Goal: Check status: Check status

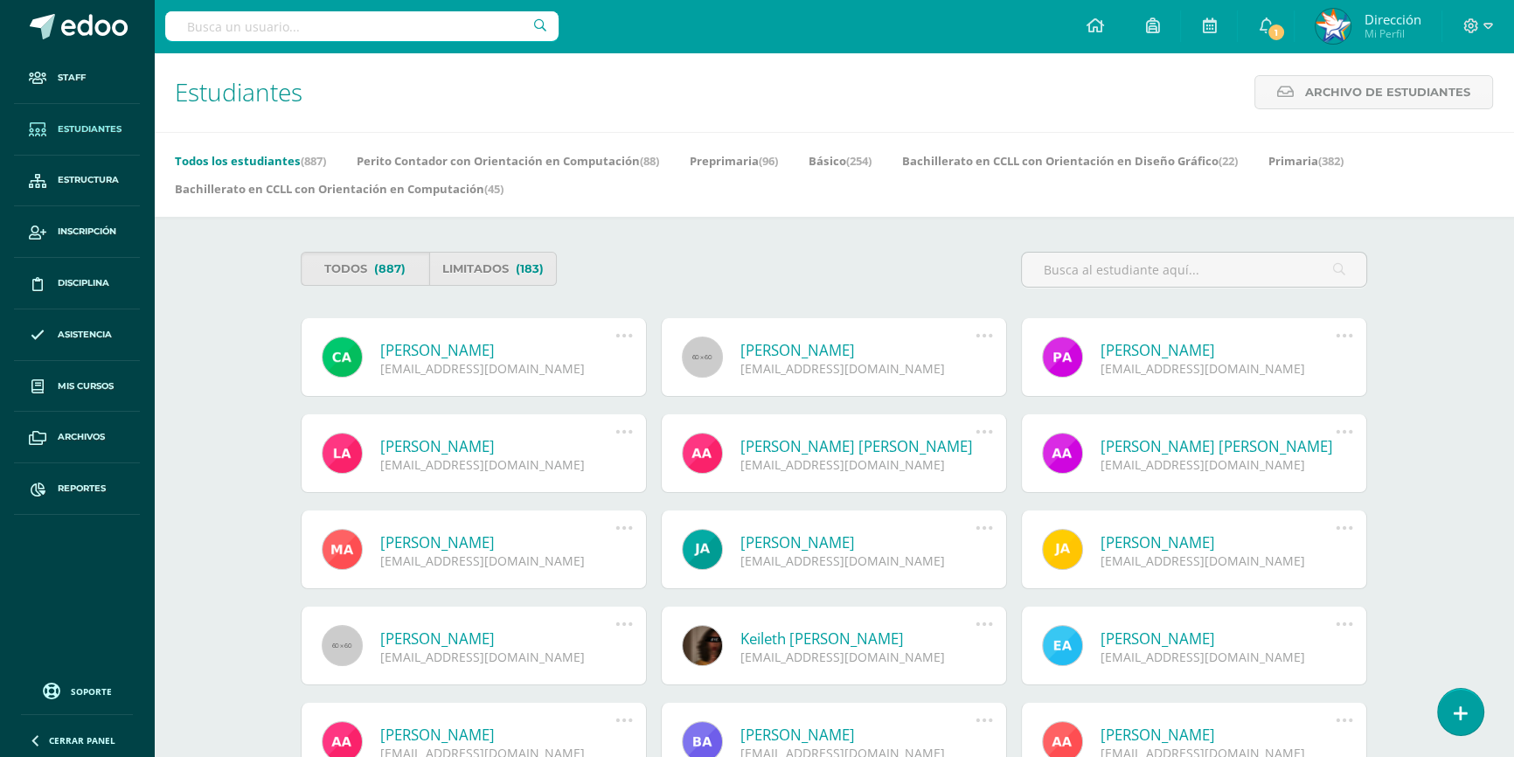
click at [483, 19] on input "text" at bounding box center [361, 26] width 393 height 30
type input "JEANETH PIXTUN"
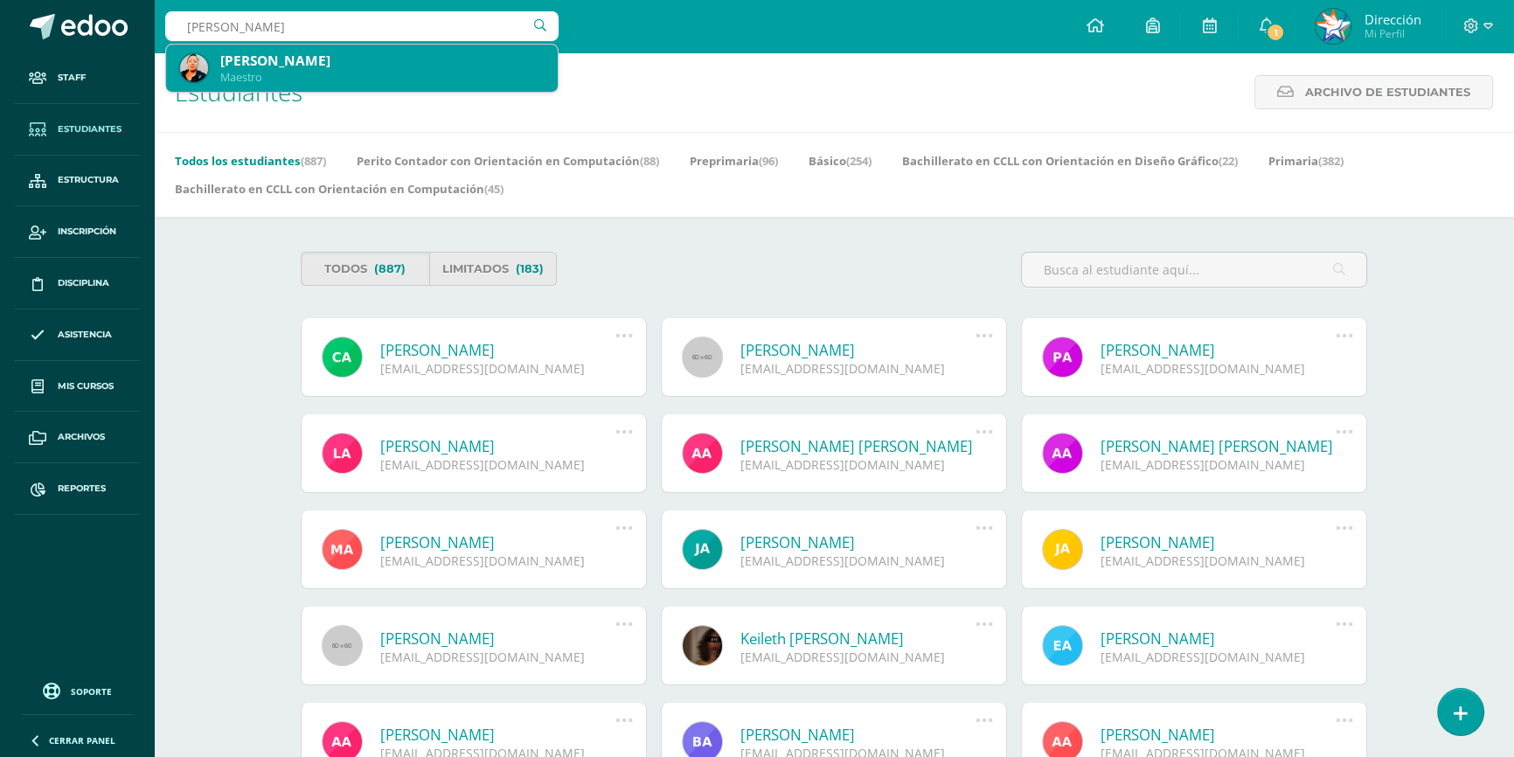
click at [389, 52] on div "[PERSON_NAME]" at bounding box center [381, 61] width 323 height 18
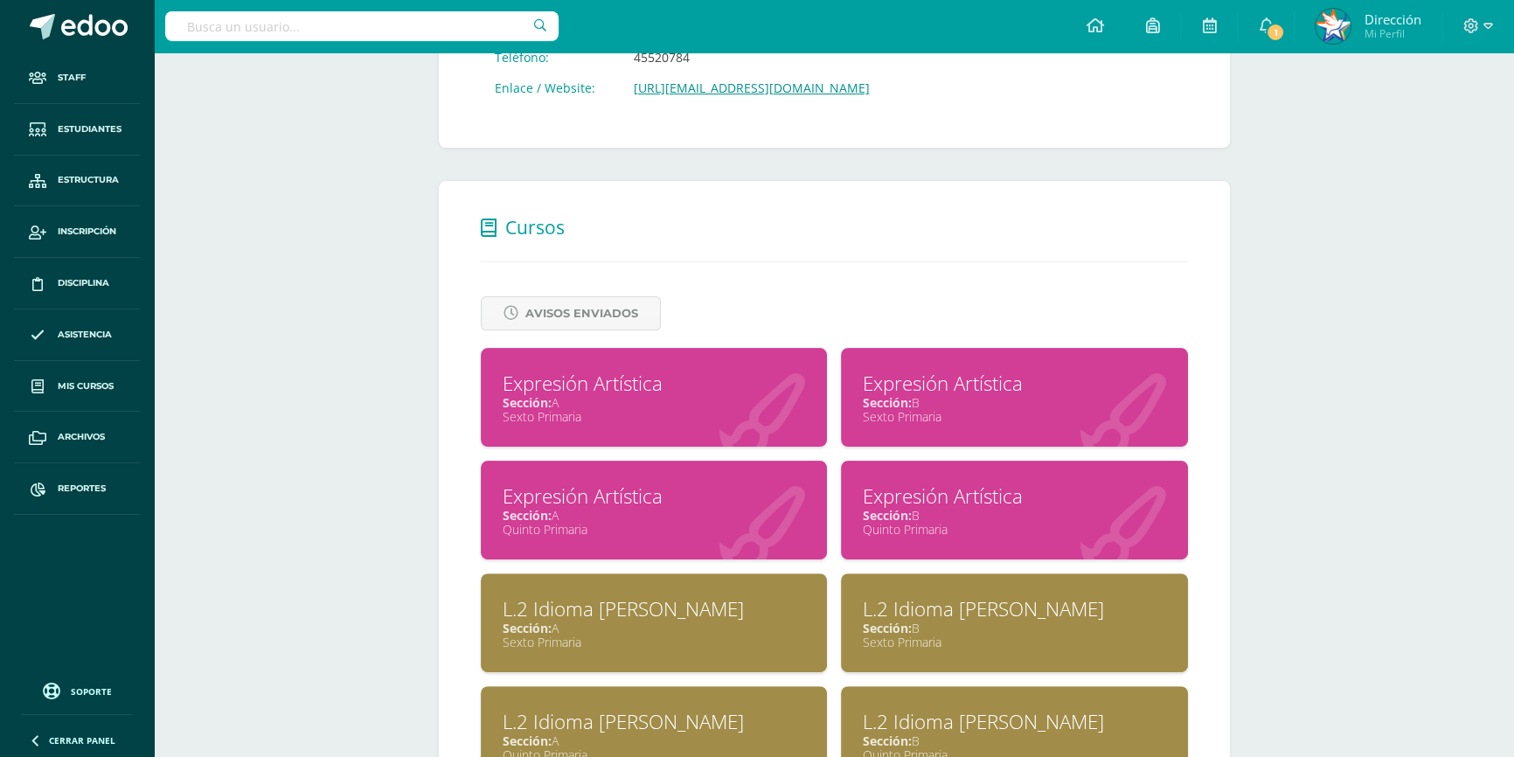
scroll to position [635, 0]
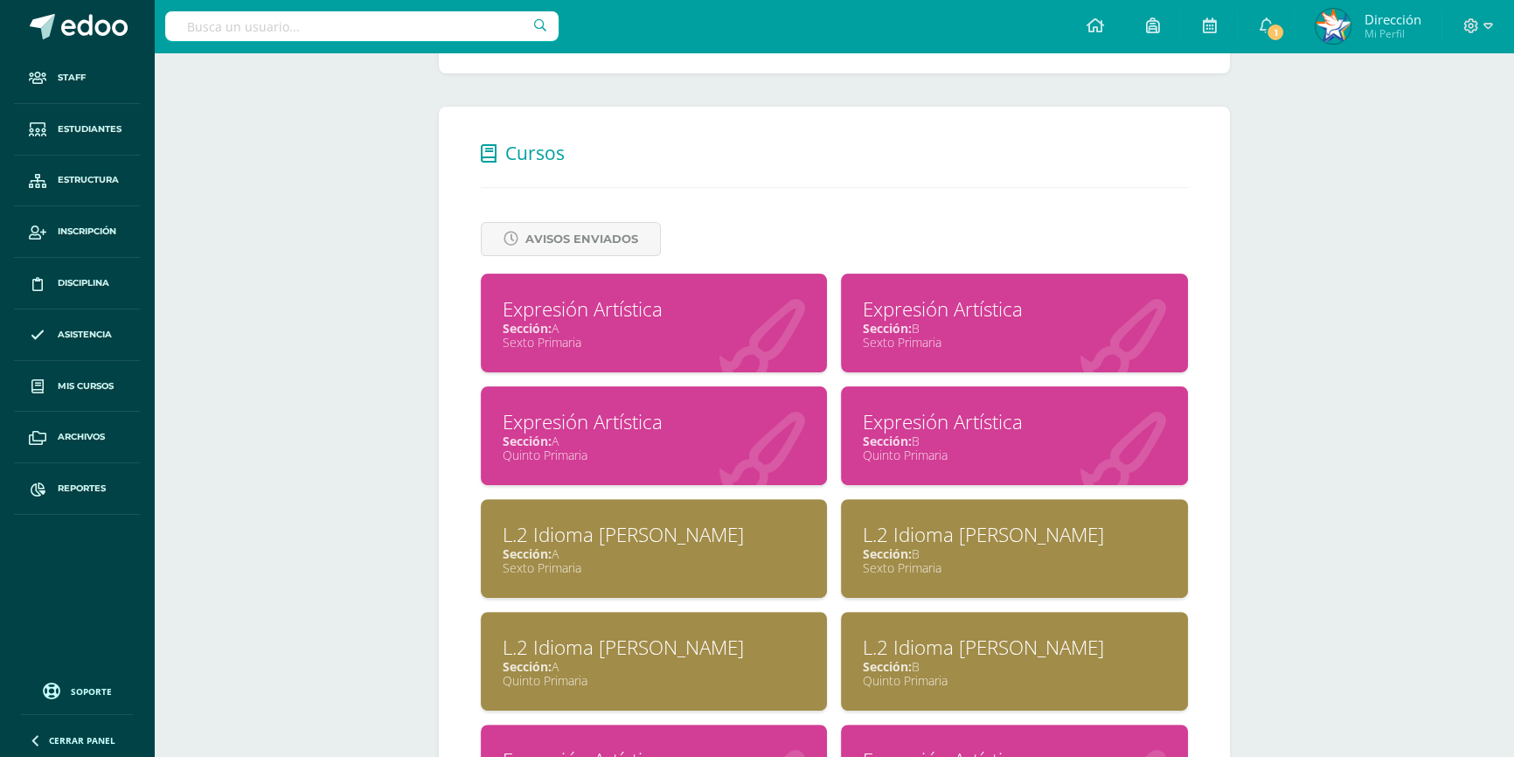
click at [958, 450] on div "Quinto Primaria" at bounding box center [1014, 455] width 303 height 17
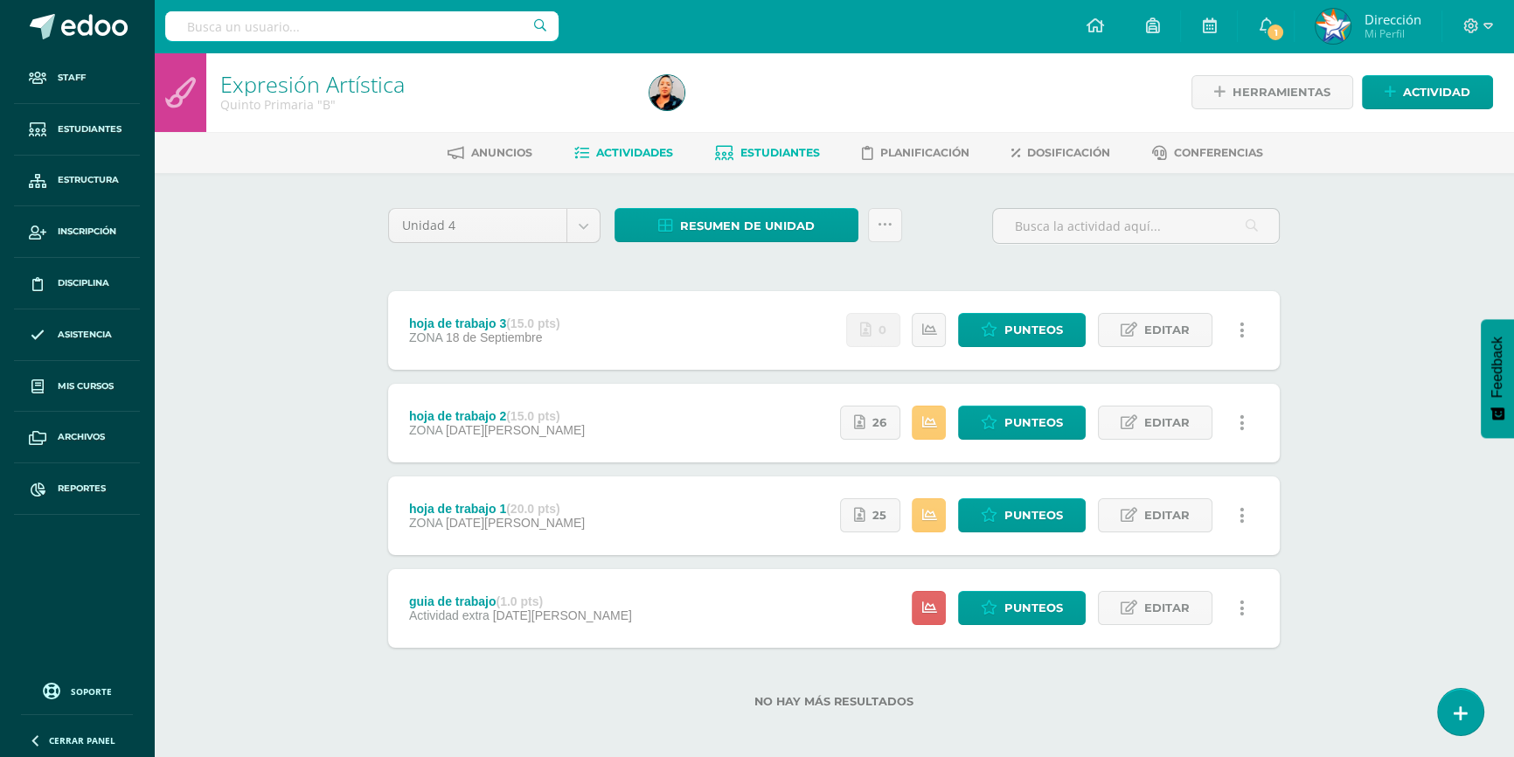
click at [793, 146] on span "Estudiantes" at bounding box center [780, 152] width 80 height 13
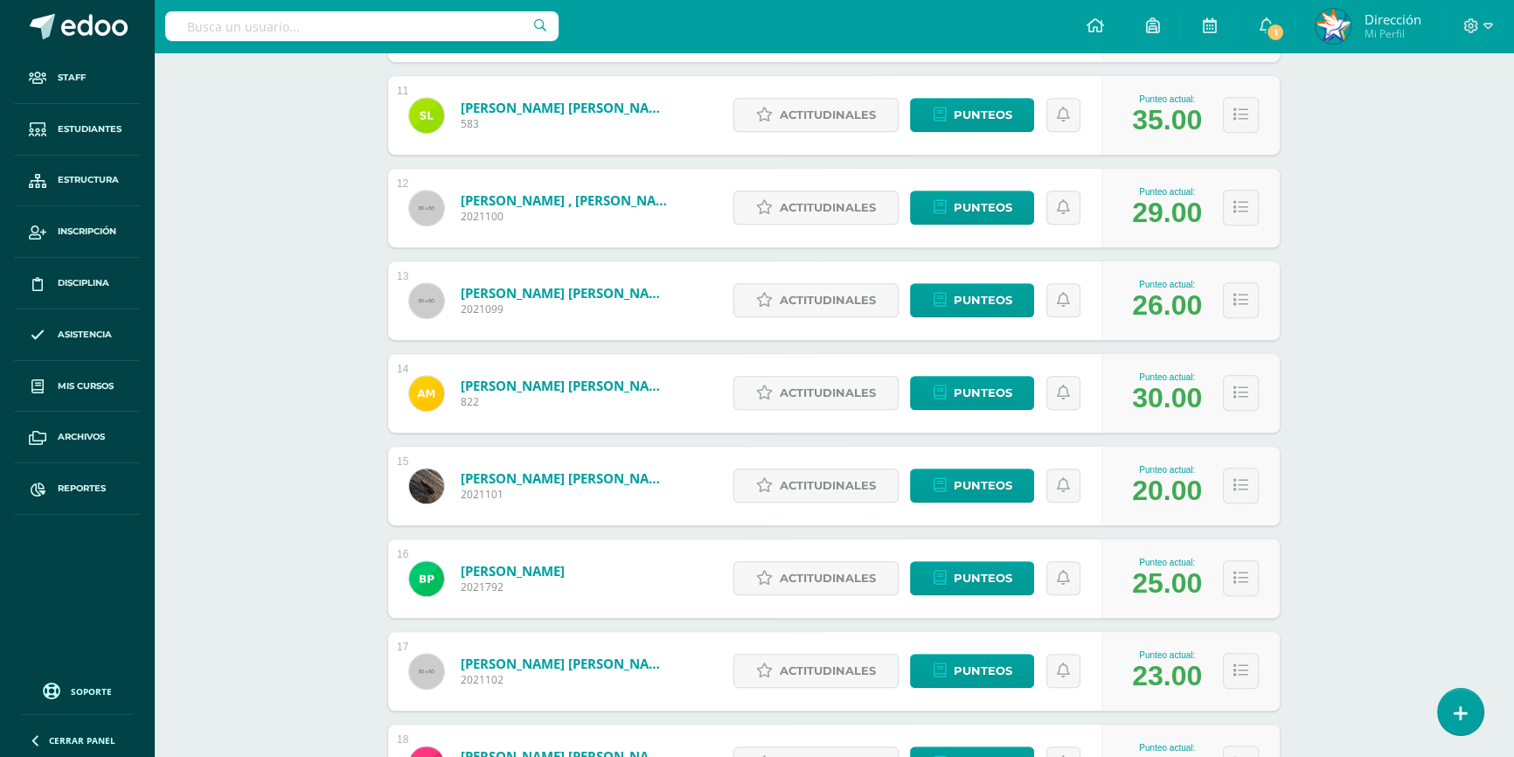
scroll to position [1226, 0]
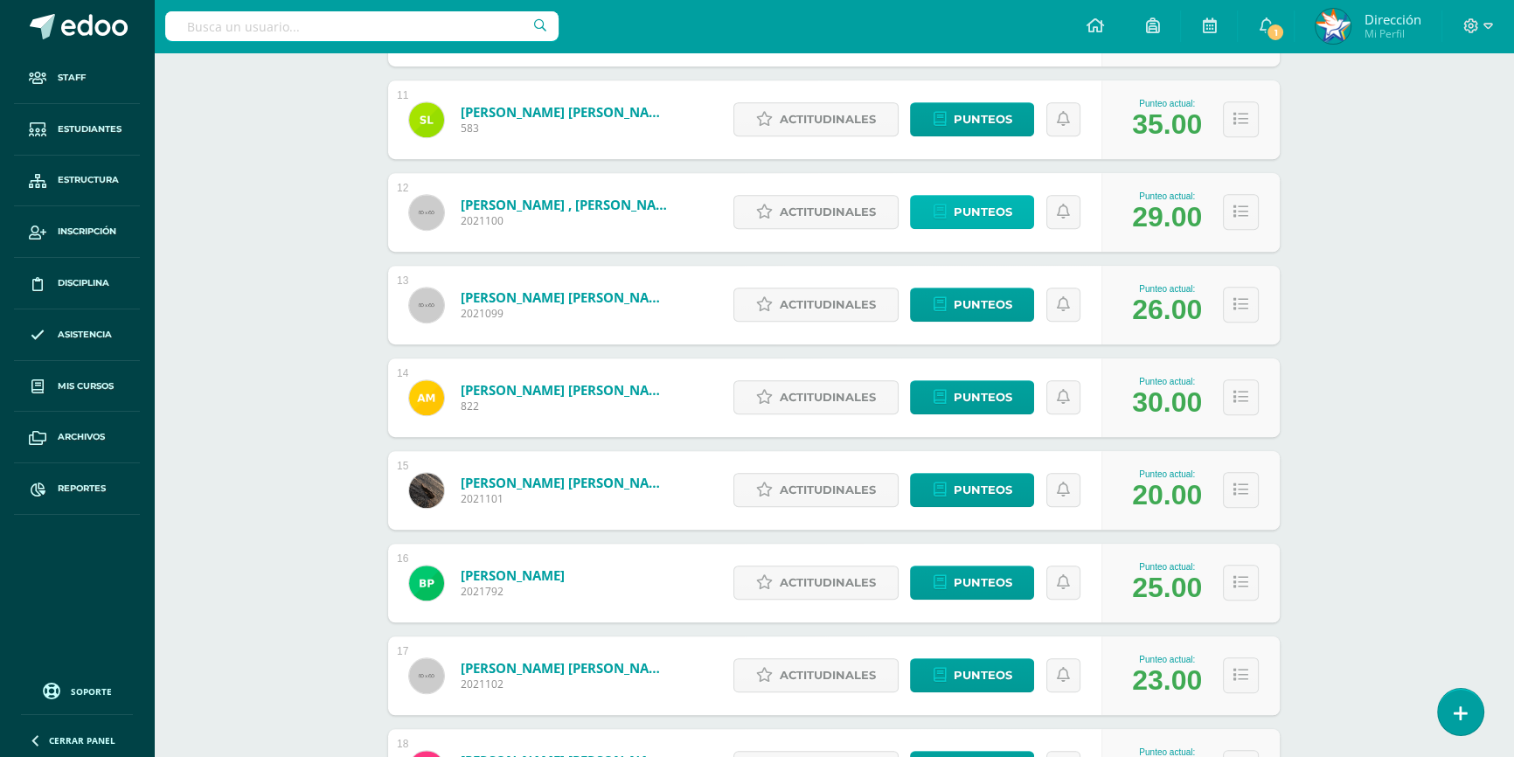
click at [986, 214] on span "Punteos" at bounding box center [982, 212] width 59 height 32
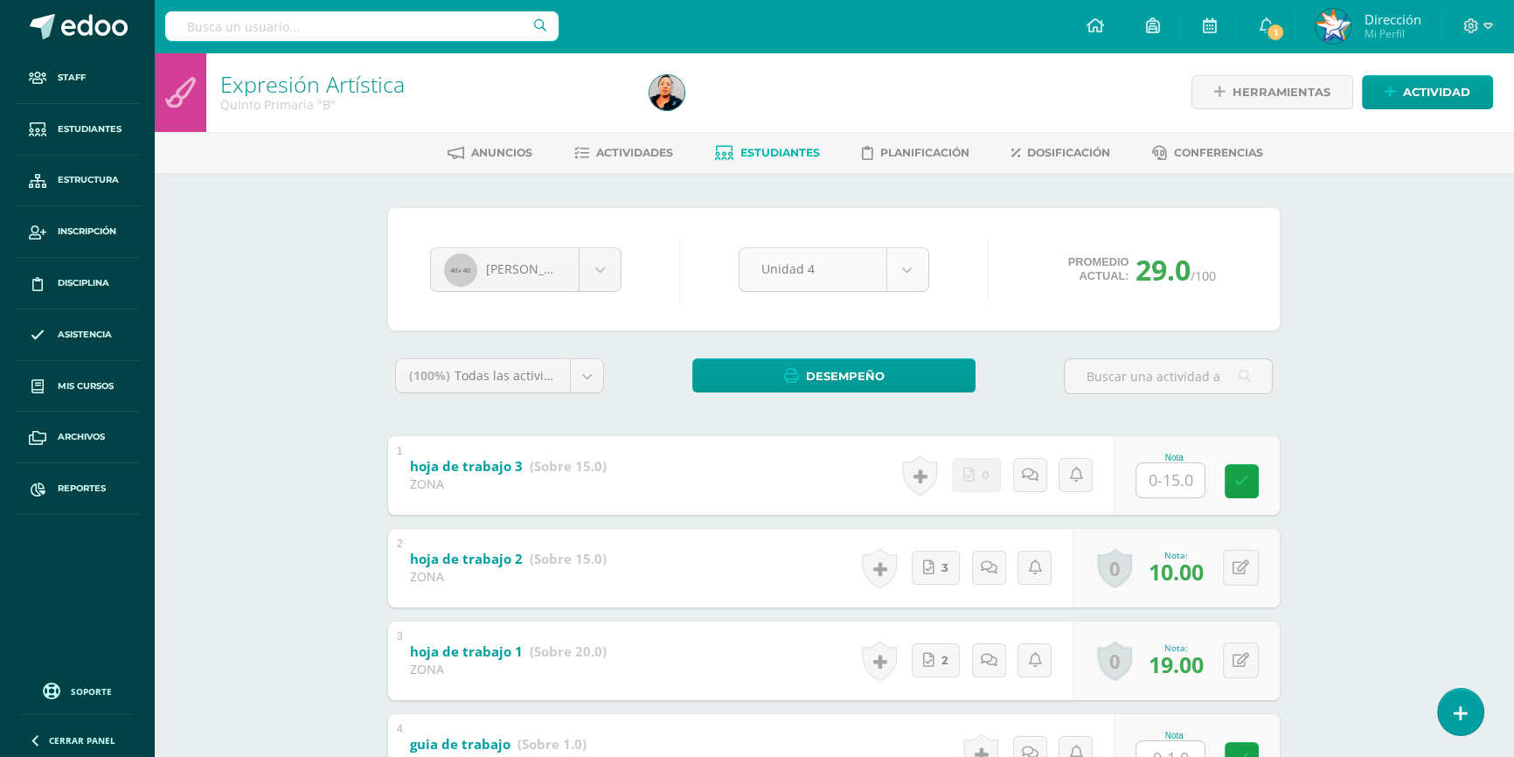
click at [910, 278] on body "Staff Estudiantes Estructura Inscripción Disciplina Asistencia Mis cursos Archi…" at bounding box center [757, 454] width 1514 height 909
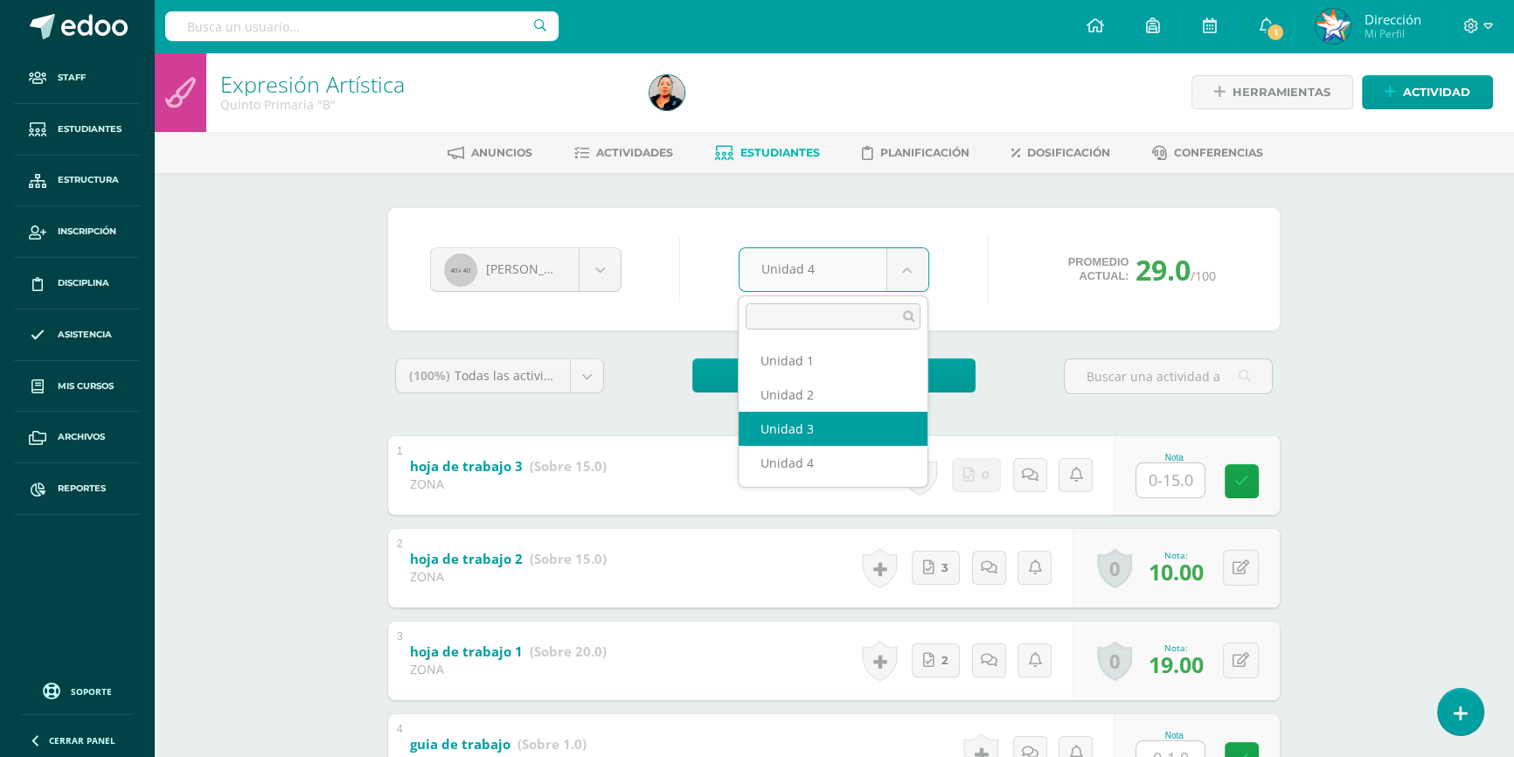
select select "Unidad 3"
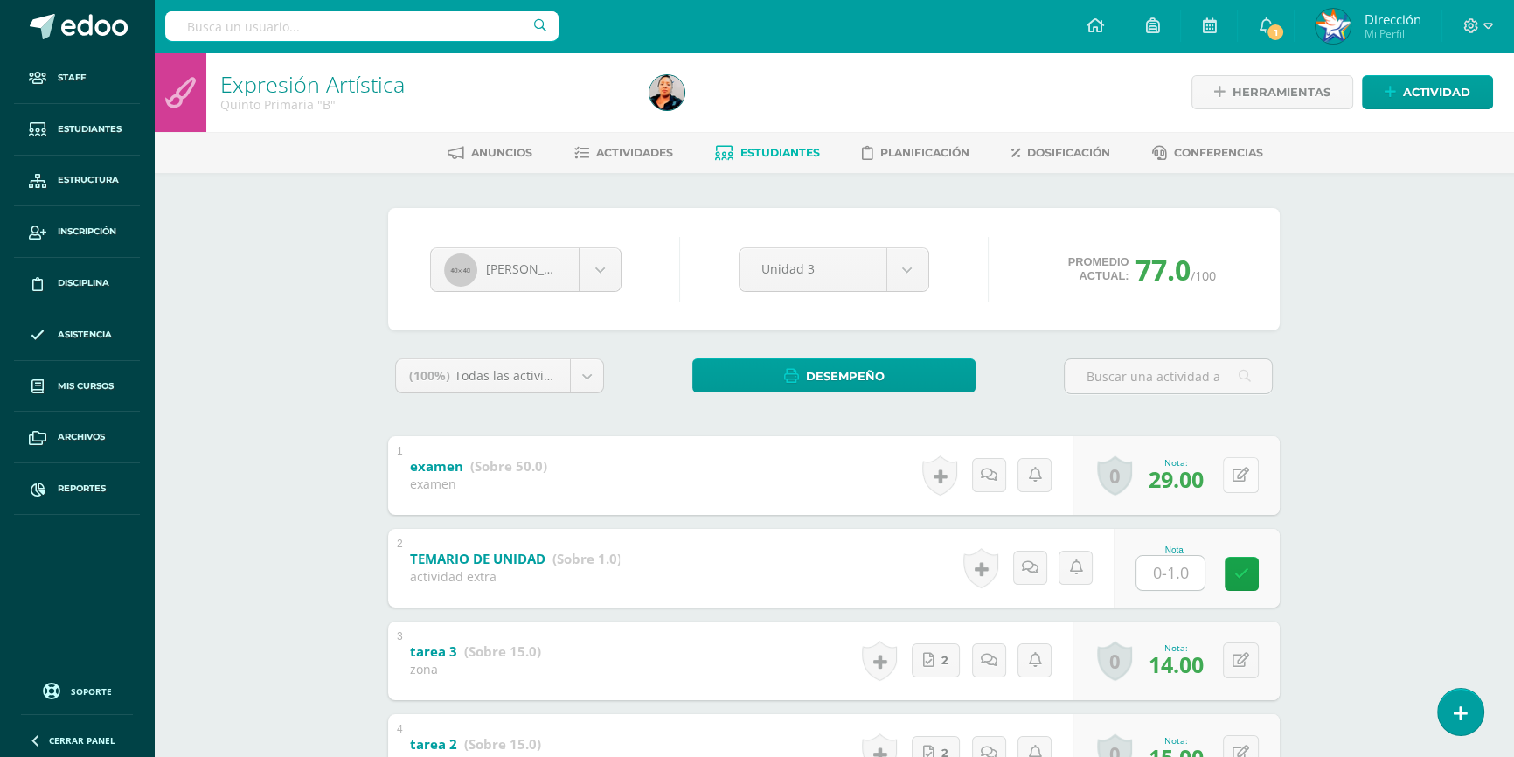
click at [1240, 481] on button at bounding box center [1241, 475] width 36 height 36
type input "48"
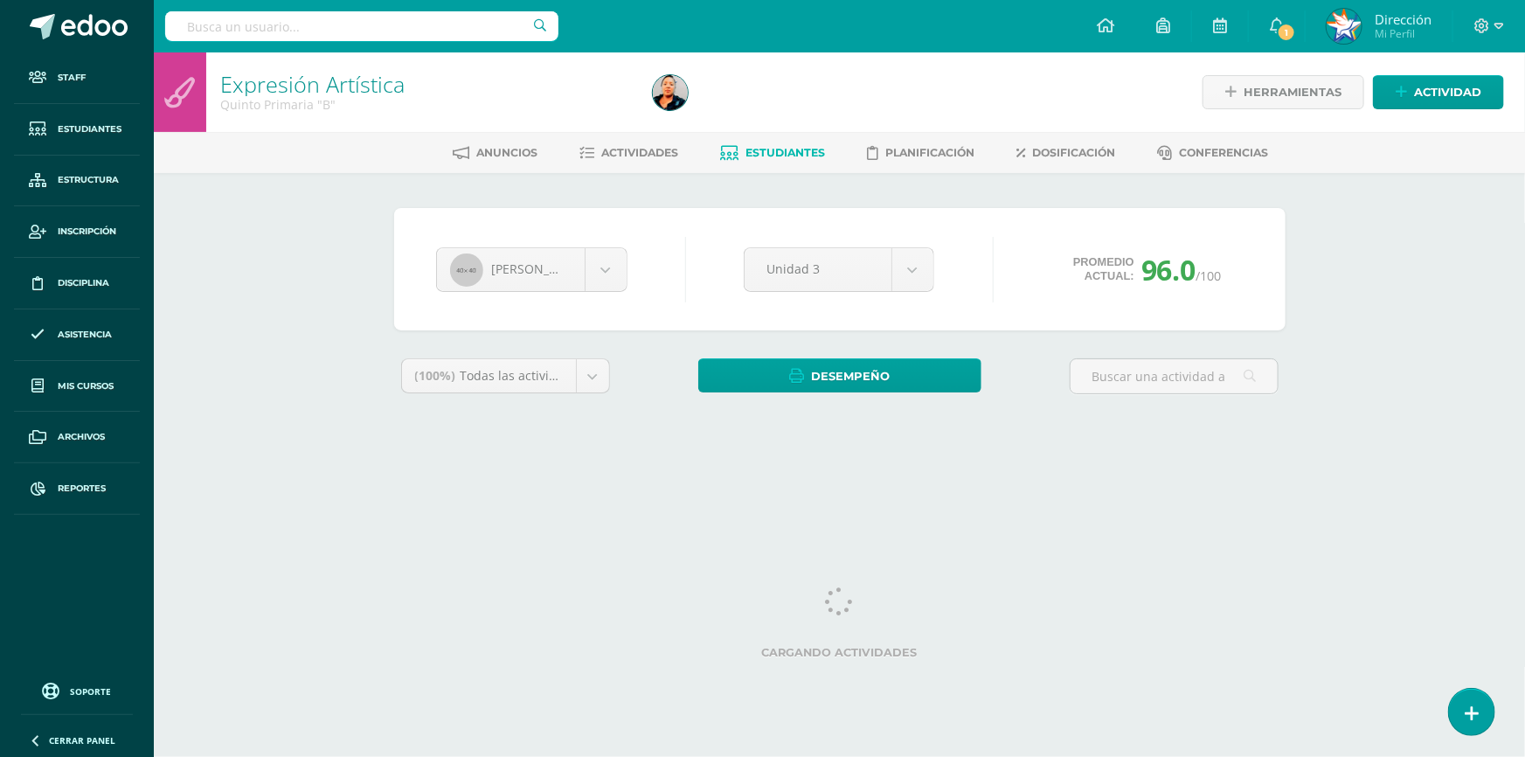
click at [455, 28] on input "text" at bounding box center [361, 26] width 393 height 30
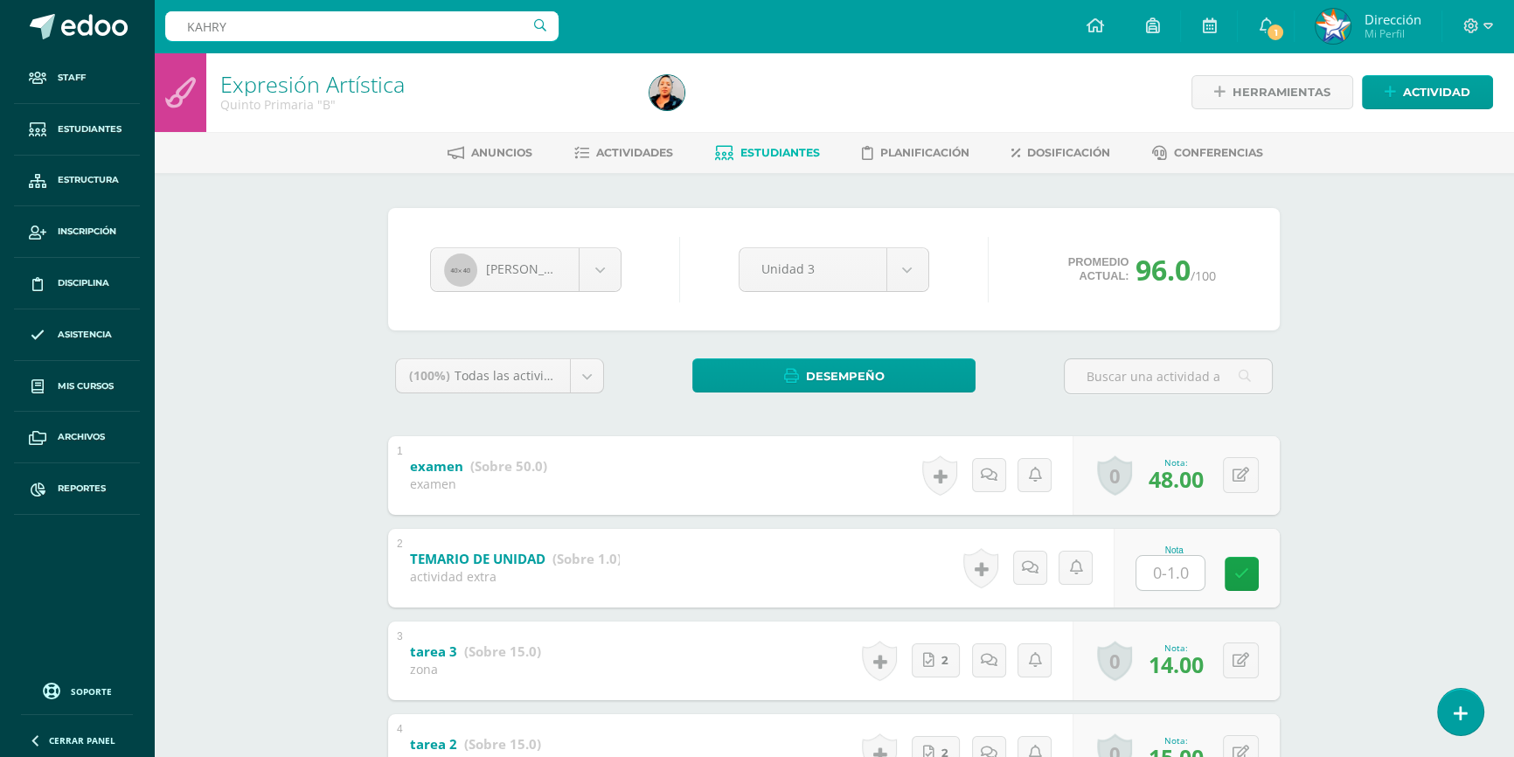
type input "KAHRY"
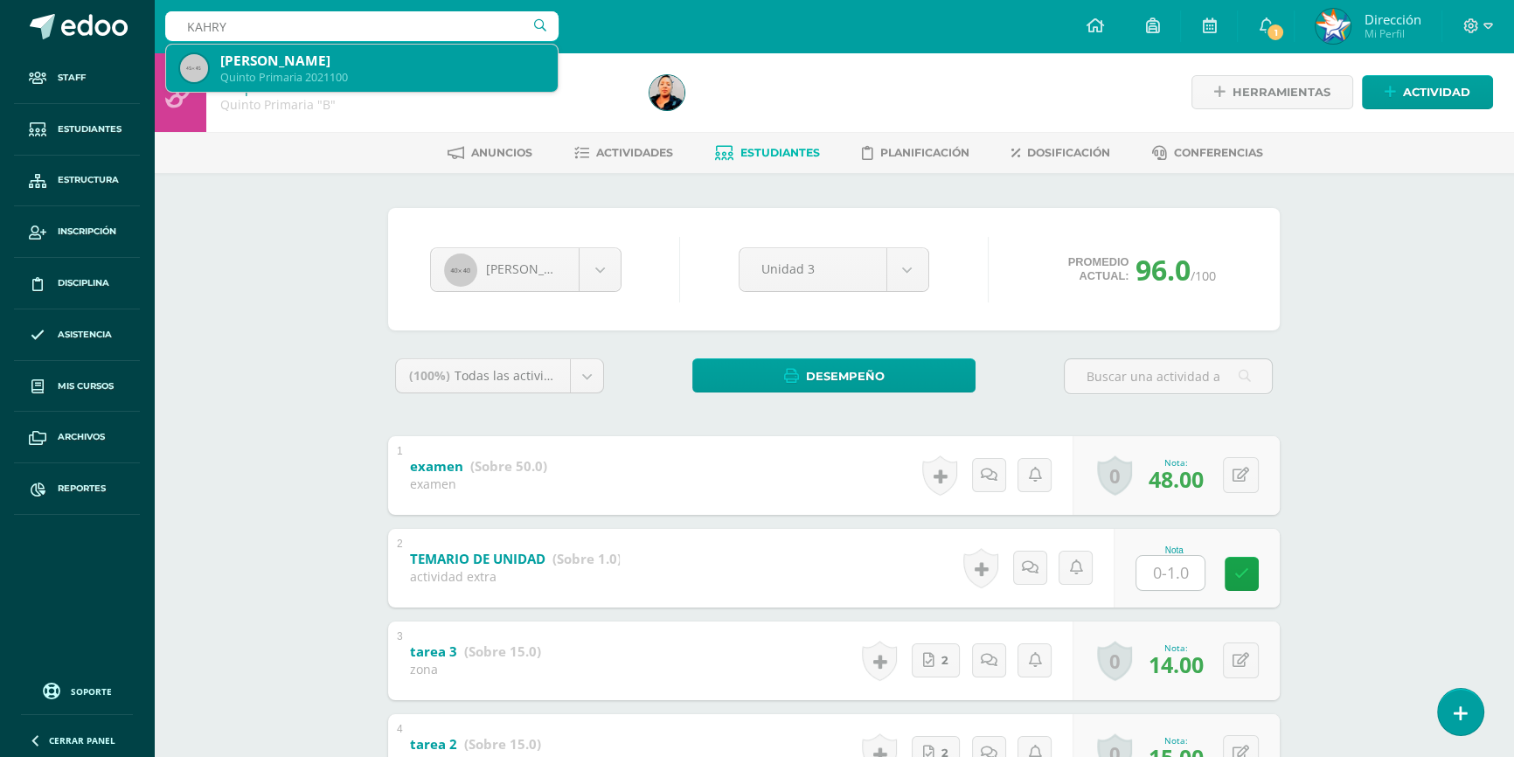
click at [440, 66] on div "Kahry Daniela Valentina Morales" at bounding box center [381, 61] width 323 height 18
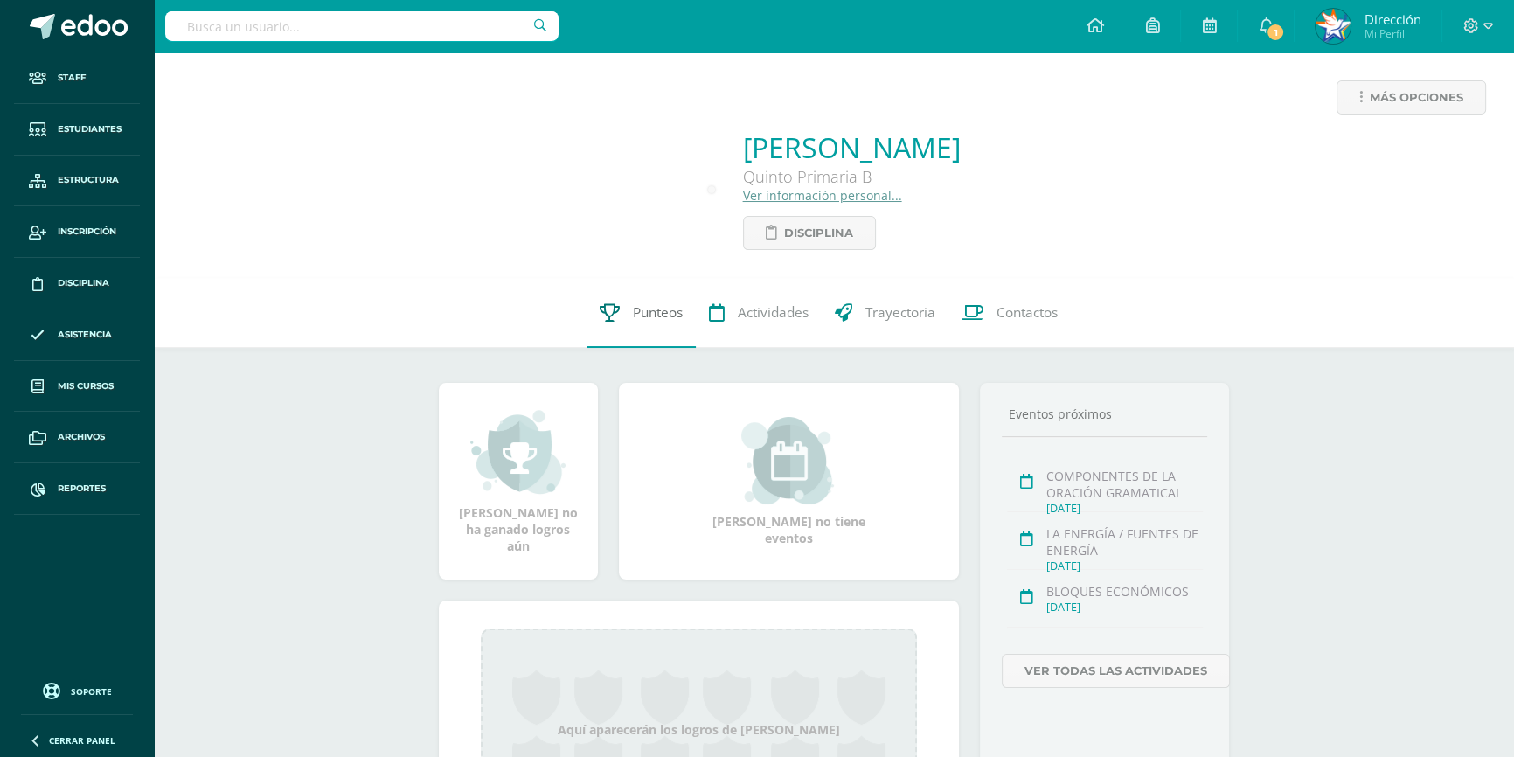
click at [665, 319] on span "Punteos" at bounding box center [658, 312] width 50 height 18
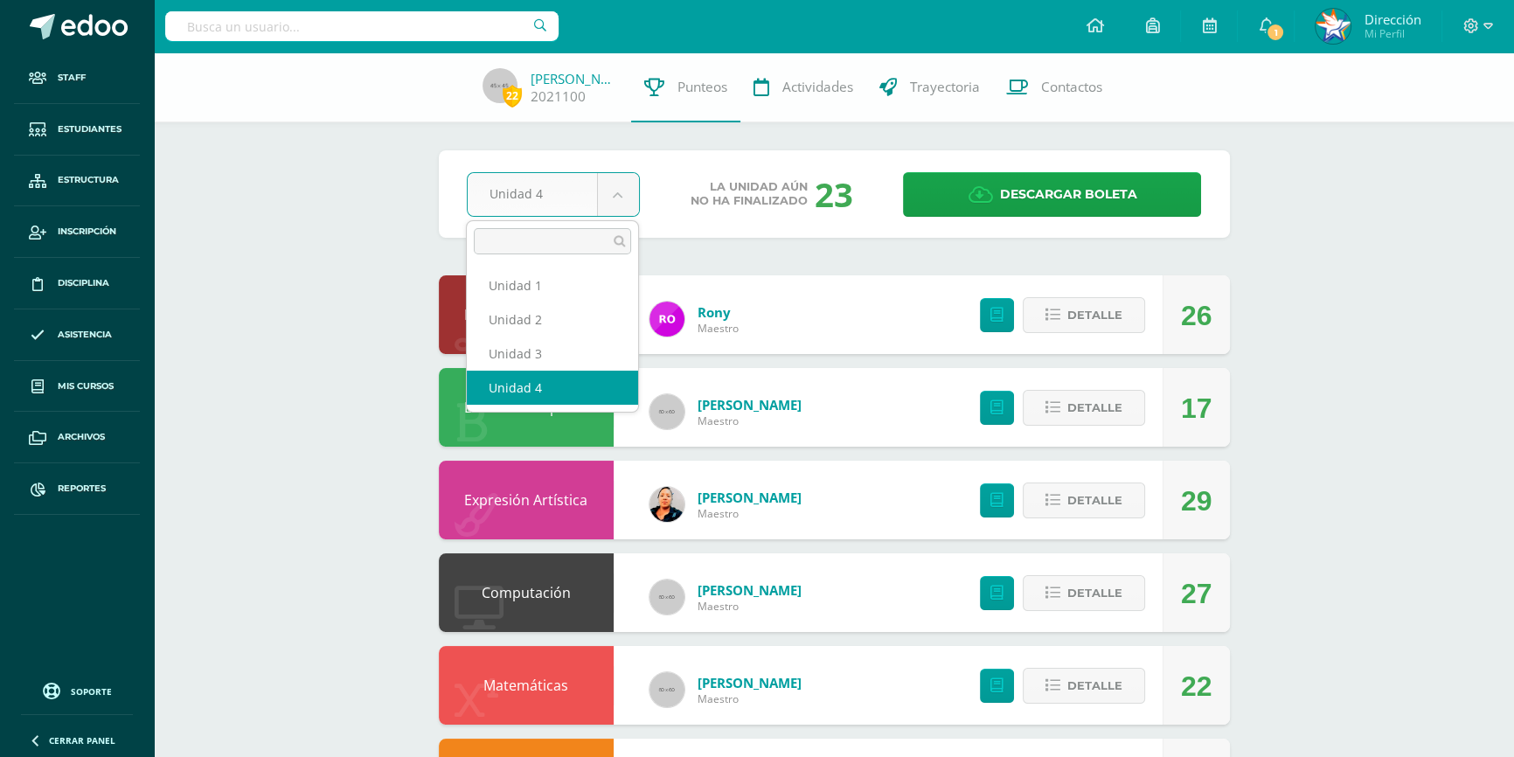
click at [620, 199] on body "Staff Estudiantes Estructura Inscripción Disciplina Asistencia Mis cursos Archi…" at bounding box center [757, 704] width 1514 height 1408
select select "Unidad 3"
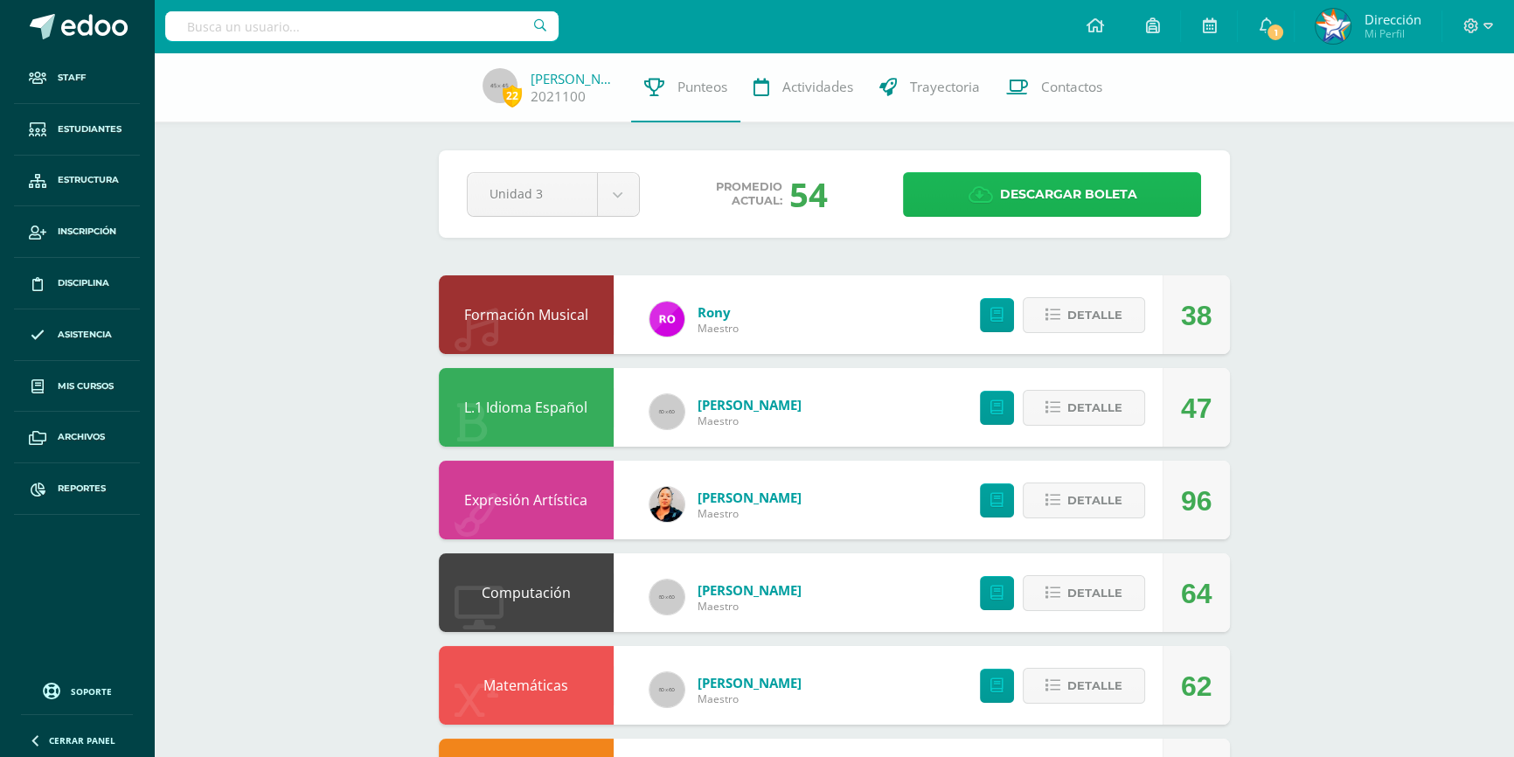
click at [1044, 191] on span "Descargar boleta" at bounding box center [1067, 194] width 137 height 43
click at [1321, 262] on div "22 Kahry Morales 2021100 Punteos Actividades Trayectoria Contactos Pendiente Un…" at bounding box center [834, 730] width 1360 height 1356
